Goal: Use online tool/utility: Utilize a website feature to perform a specific function

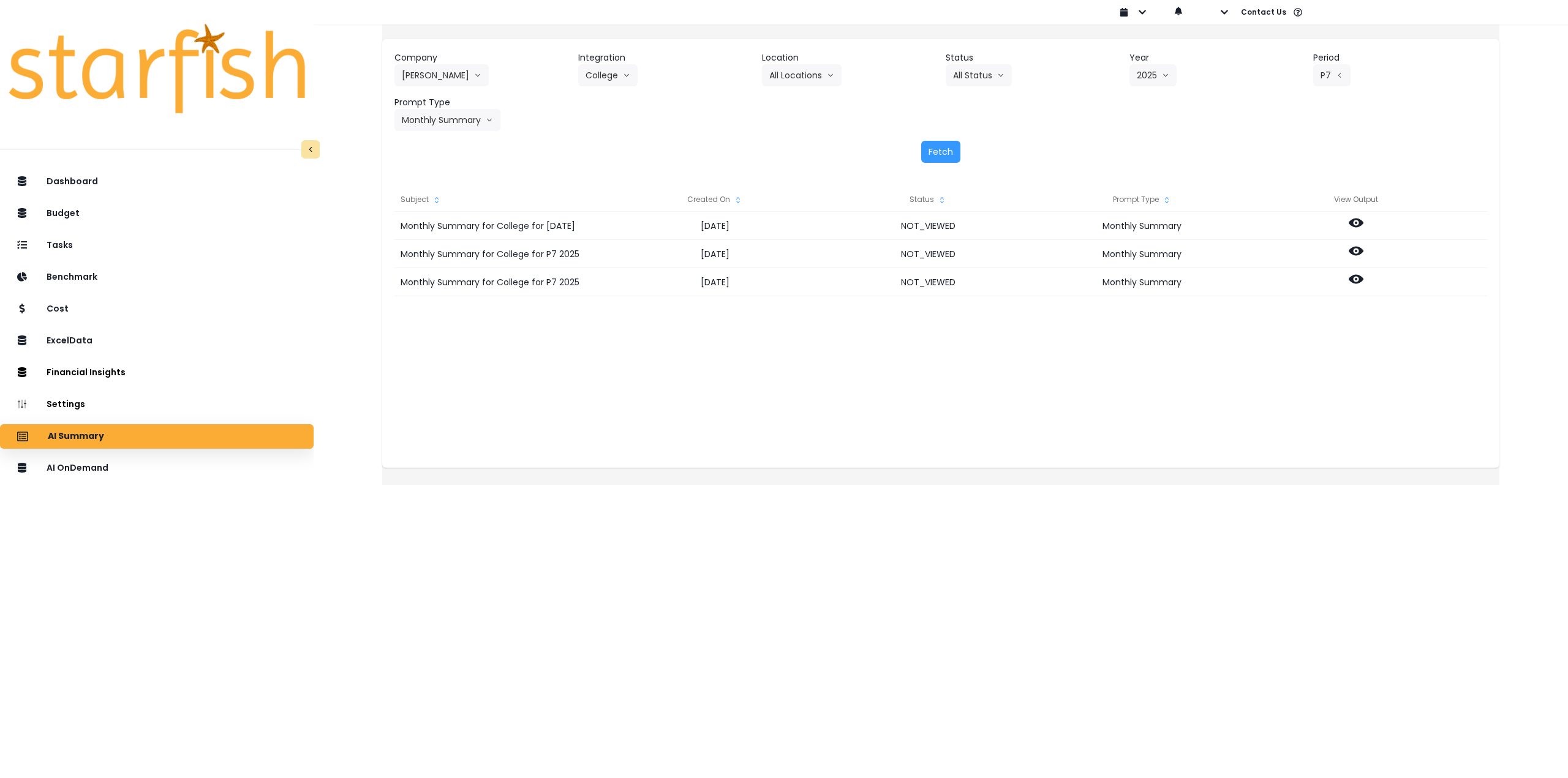
click at [589, 485] on div "Company [PERSON_NAME] 86 Costs Asti Bagel Cafe Balance Grille Bald Ginger Bar B…" at bounding box center [940, 252] width 1117 height 468
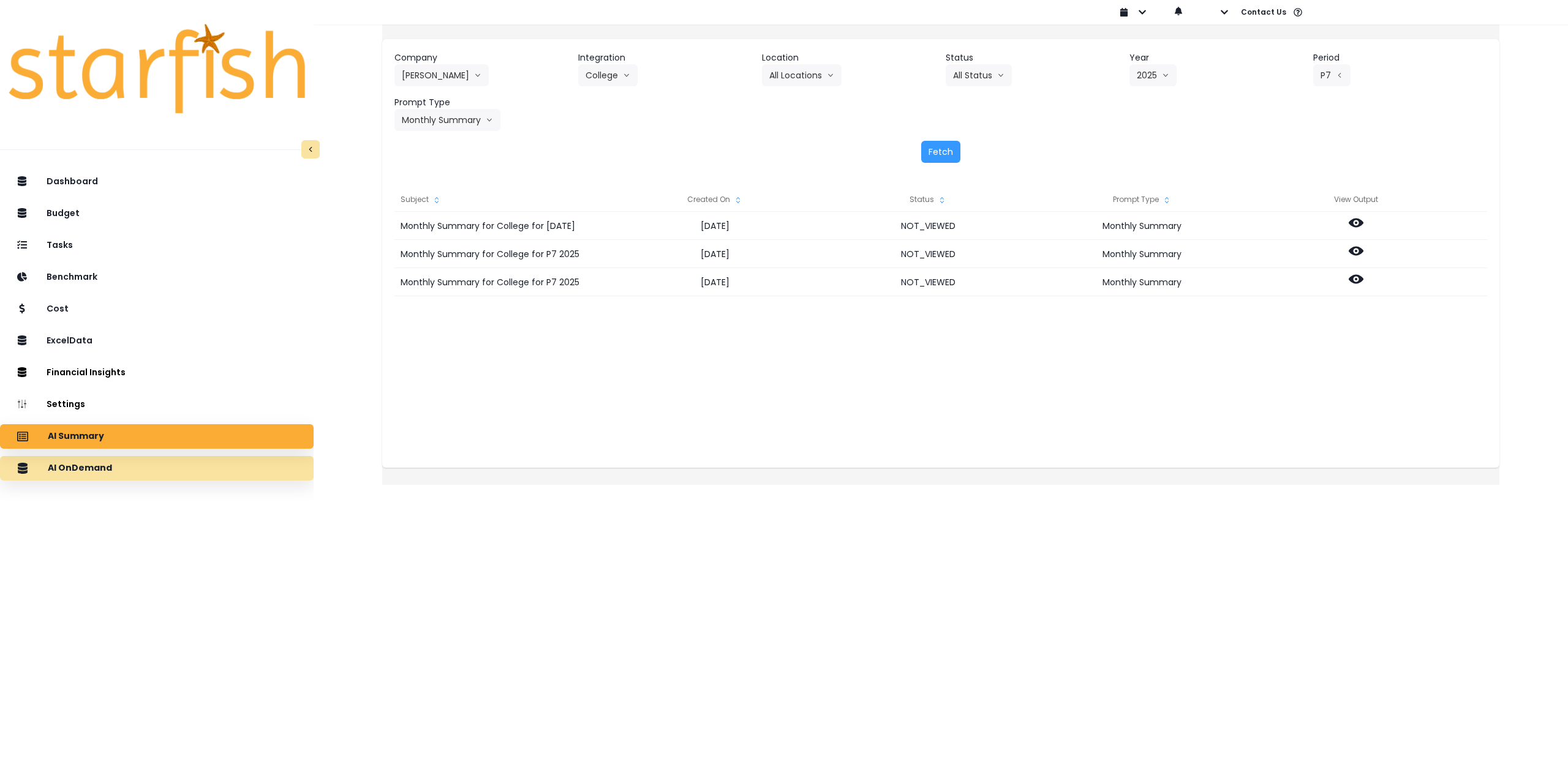
click at [130, 470] on div "AI OnDemand" at bounding box center [157, 468] width 294 height 26
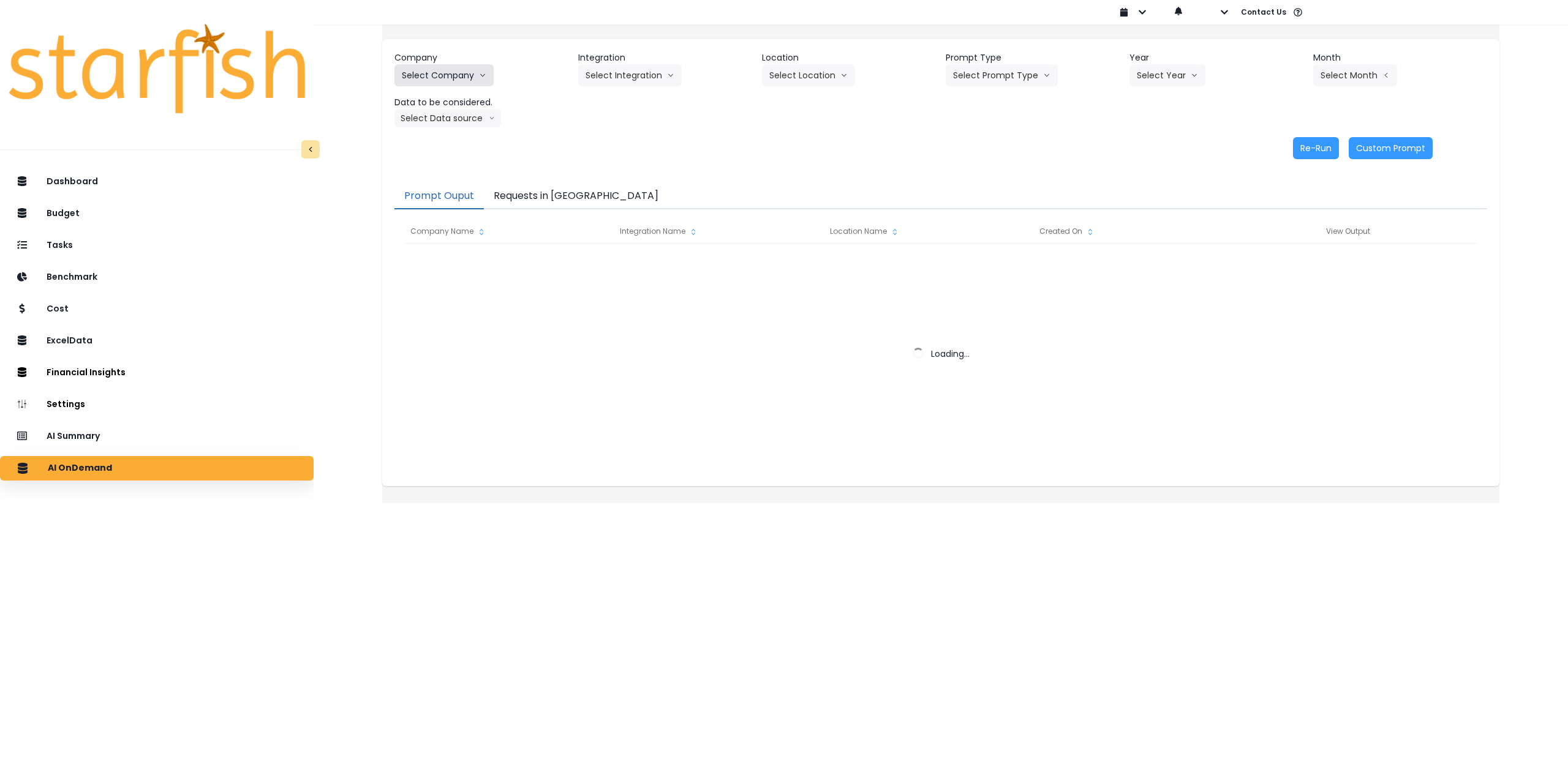
click at [471, 79] on button "Select Company" at bounding box center [443, 75] width 99 height 22
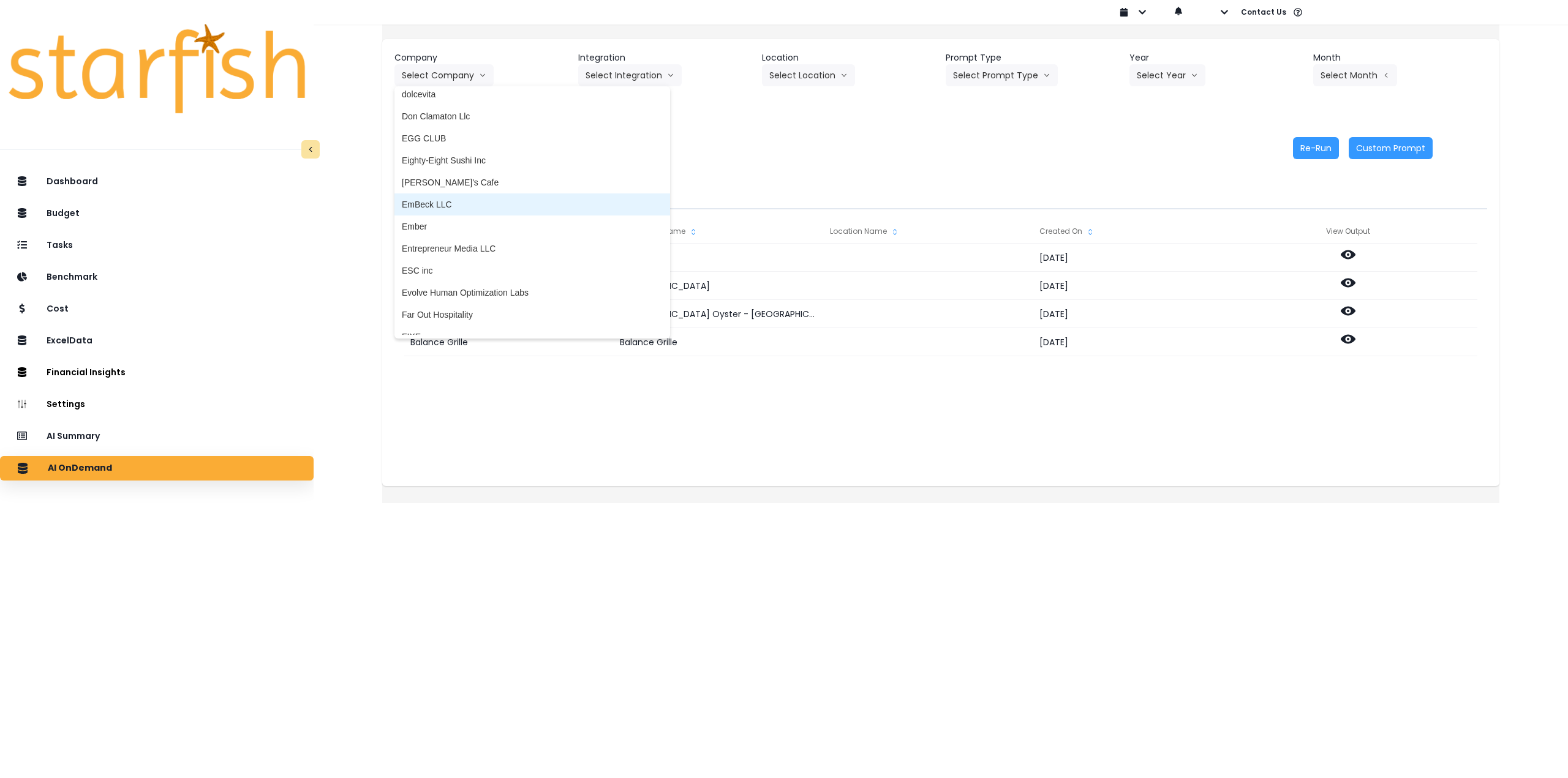
scroll to position [857, 0]
click at [469, 192] on span "[PERSON_NAME]'s Cafe" at bounding box center [532, 191] width 261 height 12
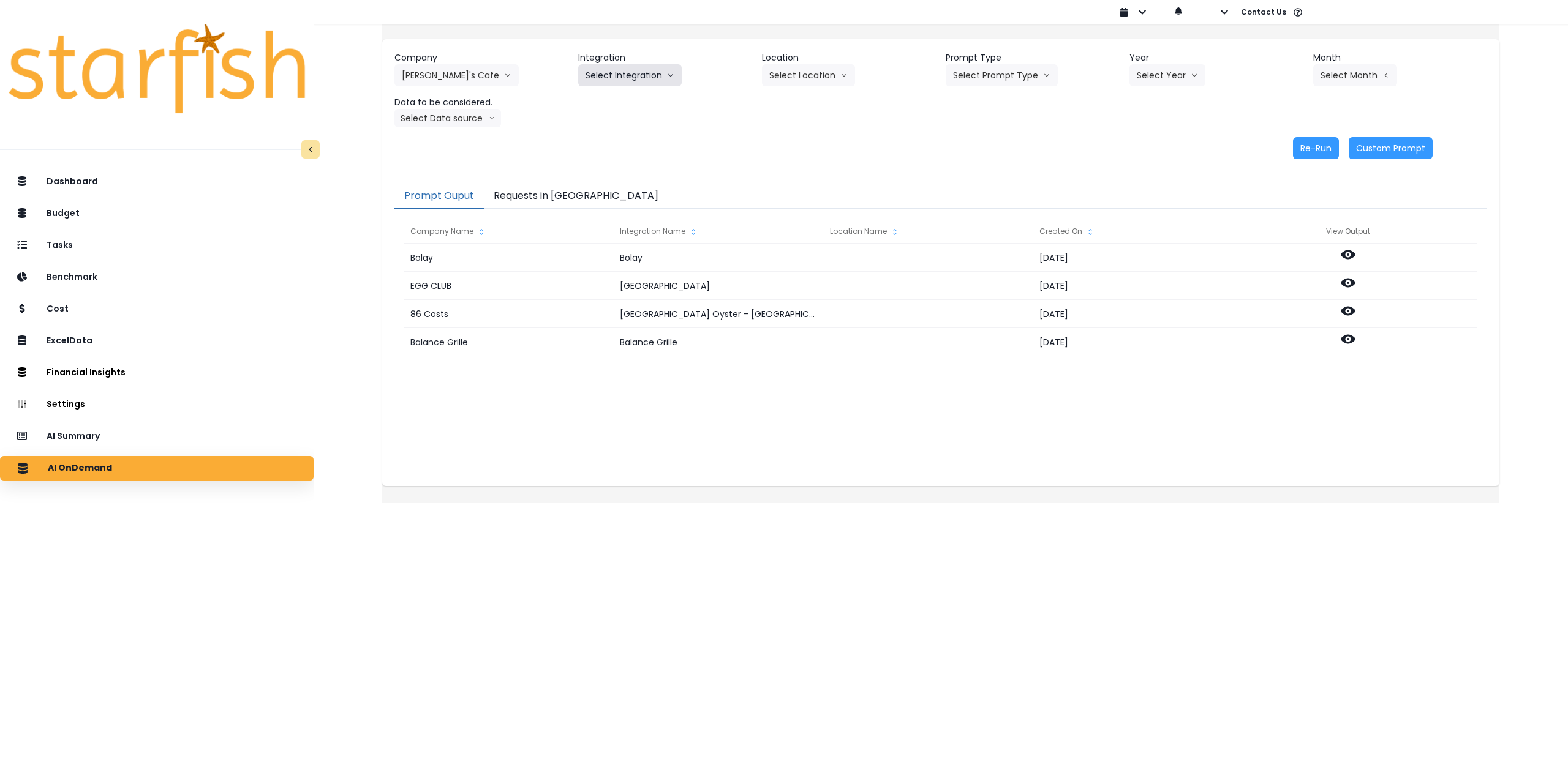
click at [624, 80] on button "Select Integration" at bounding box center [630, 75] width 104 height 22
drag, startPoint x: 622, startPoint y: 99, endPoint x: 662, endPoint y: 93, distance: 40.4
click at [625, 99] on span "QuickBooks Online" at bounding box center [622, 101] width 73 height 12
click at [808, 71] on button "Select Location" at bounding box center [808, 75] width 93 height 22
drag, startPoint x: 803, startPoint y: 98, endPoint x: 952, endPoint y: 67, distance: 152.2
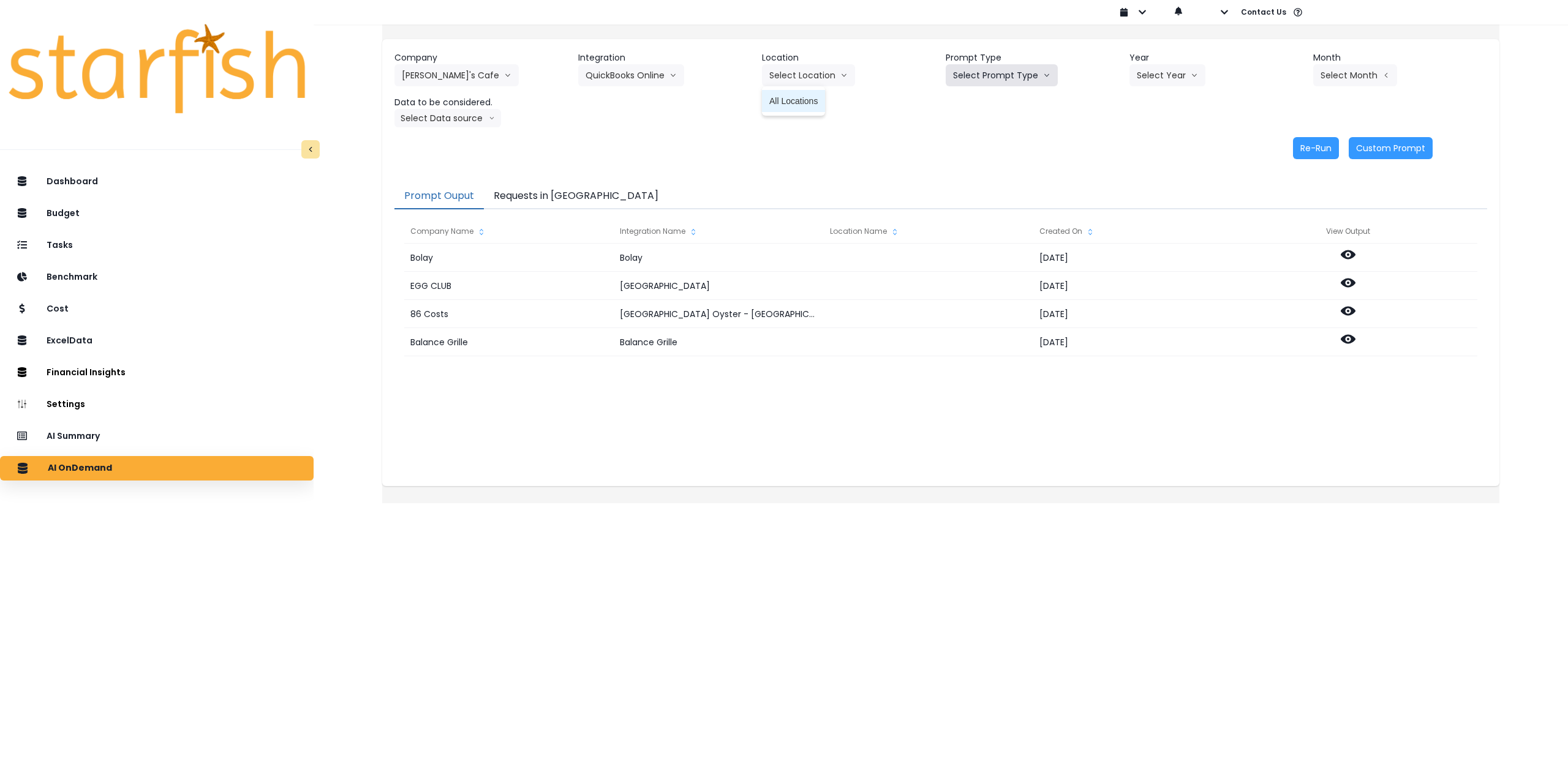
click at [804, 98] on span "All Locations" at bounding box center [793, 101] width 48 height 12
click at [993, 60] on header "Prompt Type" at bounding box center [1033, 58] width 174 height 13
click at [998, 72] on button "Select Prompt Type" at bounding box center [1002, 75] width 112 height 22
drag, startPoint x: 998, startPoint y: 168, endPoint x: 1029, endPoint y: 147, distance: 37.4
click at [999, 168] on span "Monthly Summary" at bounding box center [988, 167] width 69 height 12
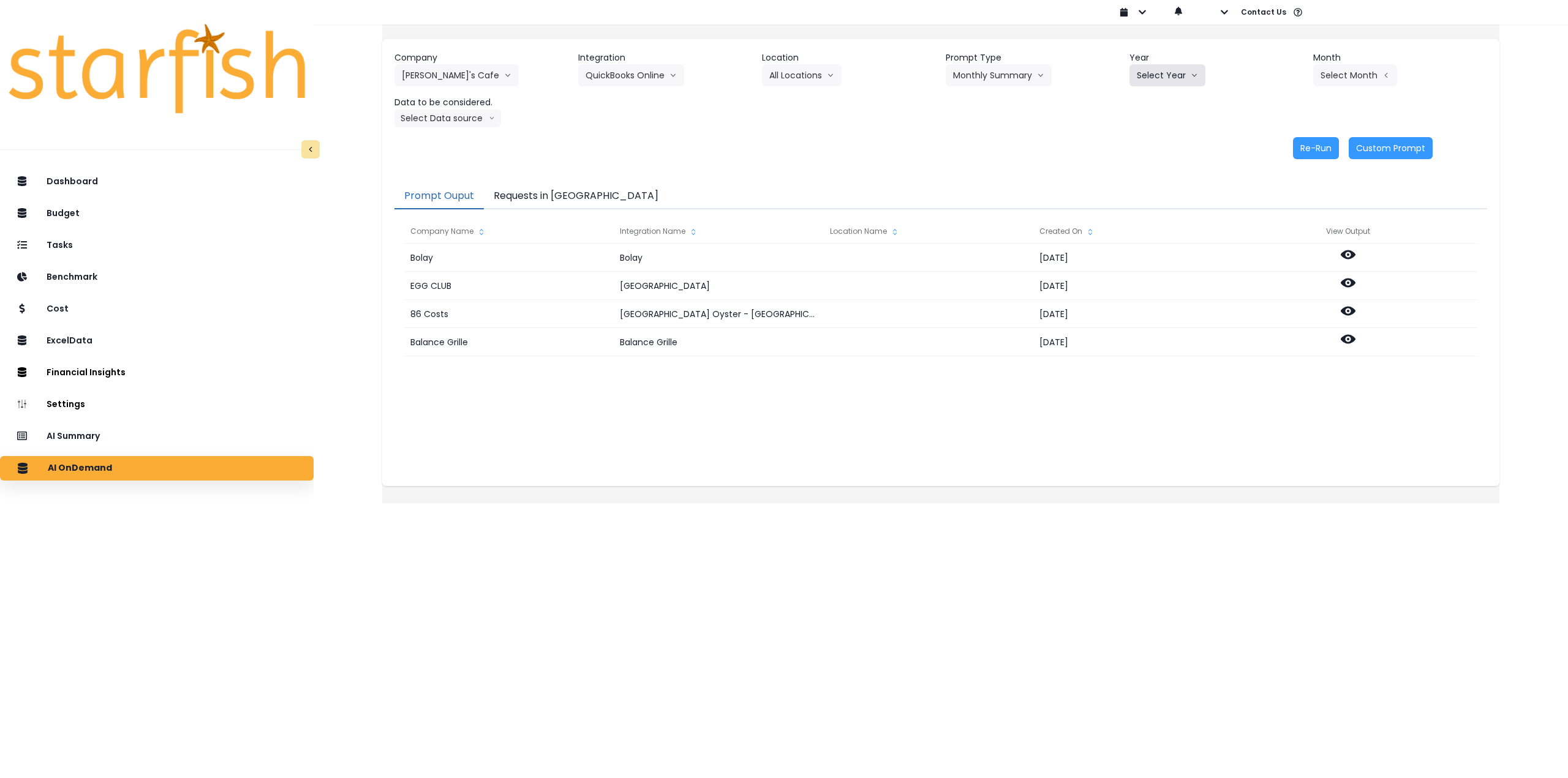
click at [1133, 84] on button "Select Year" at bounding box center [1167, 75] width 76 height 22
click at [1139, 153] on li "2025" at bounding box center [1146, 145] width 33 height 22
click at [1315, 87] on div "Company [PERSON_NAME]'s Cafe 86 Costs Asti Bagel Cafe Balance Grille Bald Ginge…" at bounding box center [940, 90] width 1093 height 76
click at [1338, 77] on button "Select Month" at bounding box center [1355, 75] width 84 height 22
click at [1283, 228] on span "Aug" at bounding box center [1294, 233] width 24 height 12
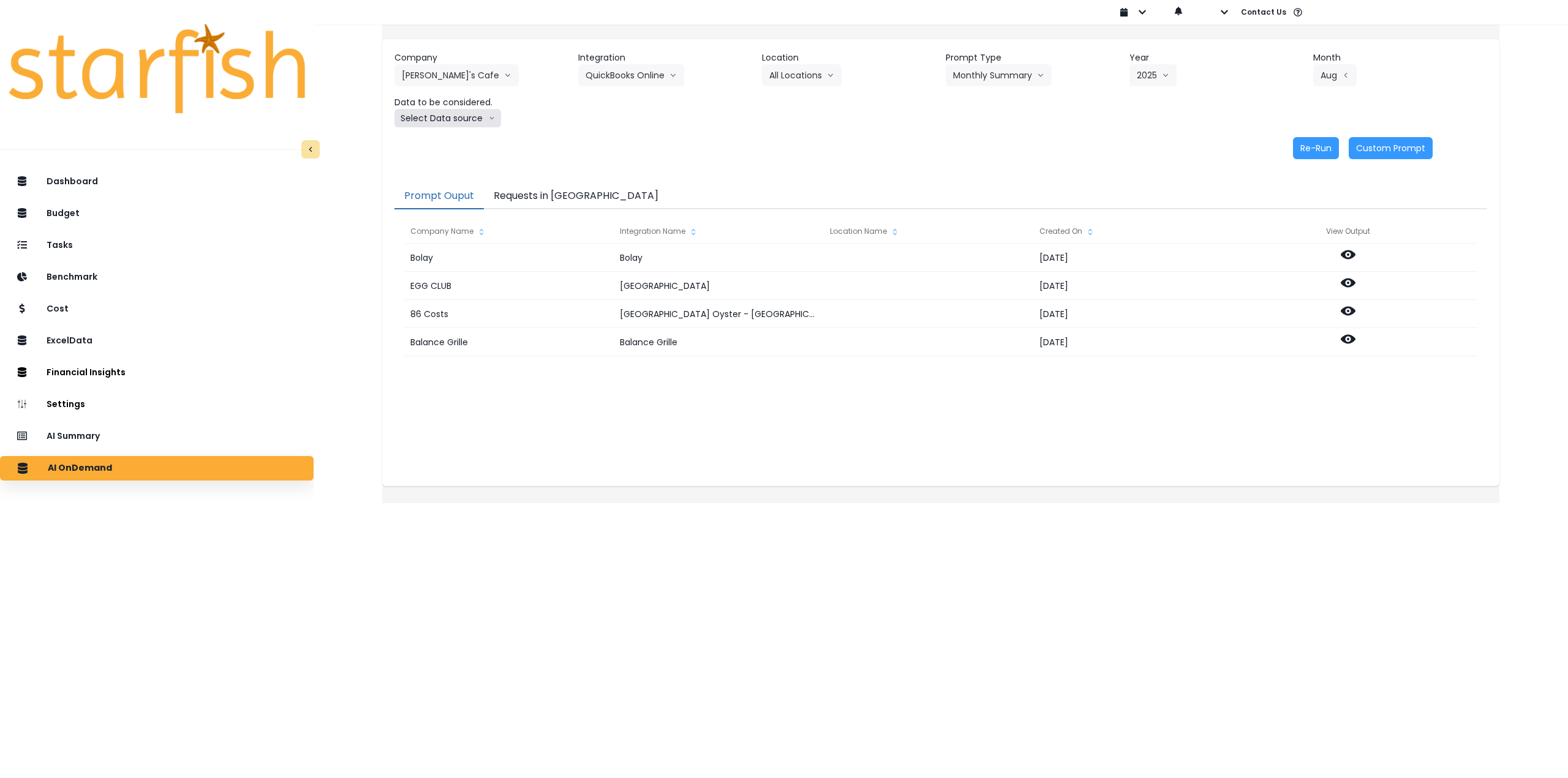
click at [446, 118] on button "Select Data source" at bounding box center [447, 118] width 106 height 19
drag, startPoint x: 452, startPoint y: 144, endPoint x: 709, endPoint y: 148, distance: 257.0
click at [452, 144] on span "Comparison overtime" at bounding box center [442, 142] width 81 height 12
click at [1300, 141] on button "Re-Run" at bounding box center [1316, 148] width 46 height 22
click at [481, 118] on button "Comparison overtime" at bounding box center [454, 118] width 118 height 19
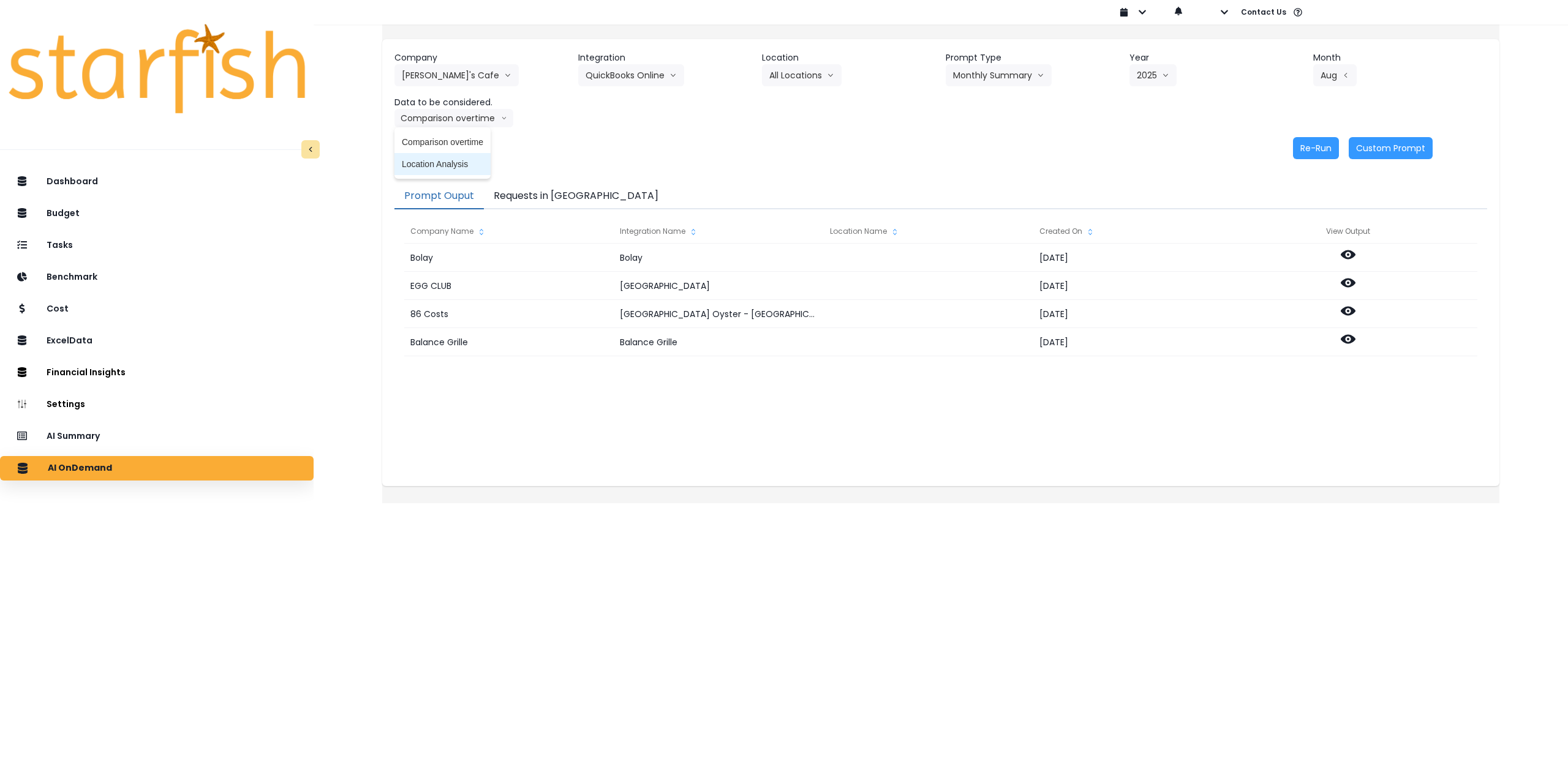
click at [463, 166] on span "Location Analysis" at bounding box center [442, 164] width 81 height 12
click at [1293, 150] on button "Re-Run" at bounding box center [1316, 148] width 46 height 22
